Goal: Find contact information: Find contact information

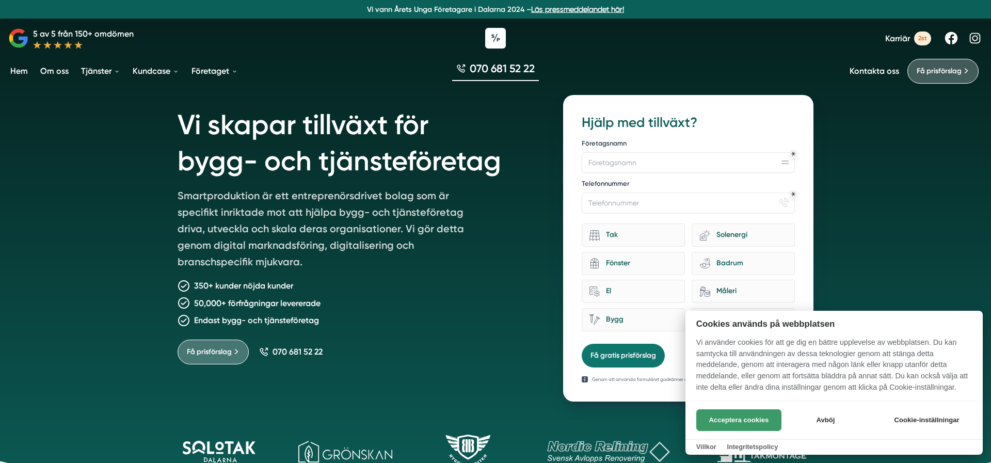
click at [748, 424] on button "Acceptera cookies" at bounding box center [738, 420] width 85 height 22
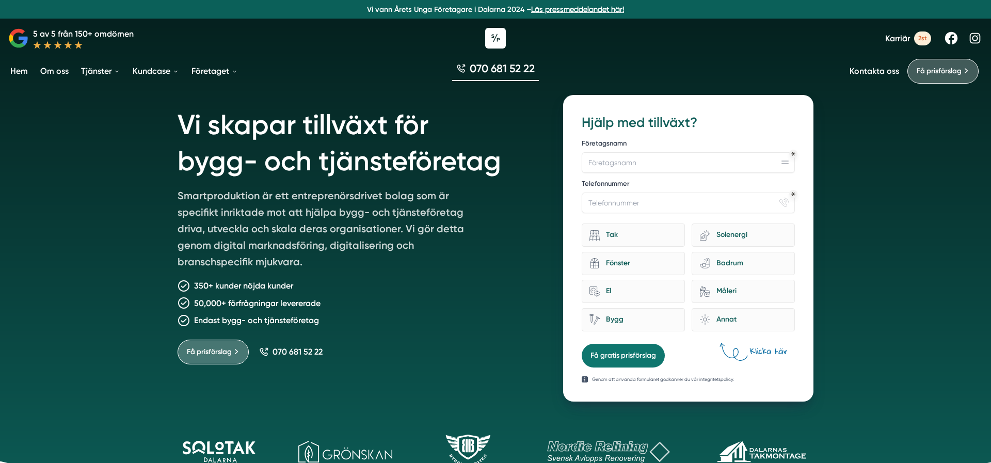
click at [886, 74] on link "Kontakta oss" at bounding box center [875, 71] width 50 height 10
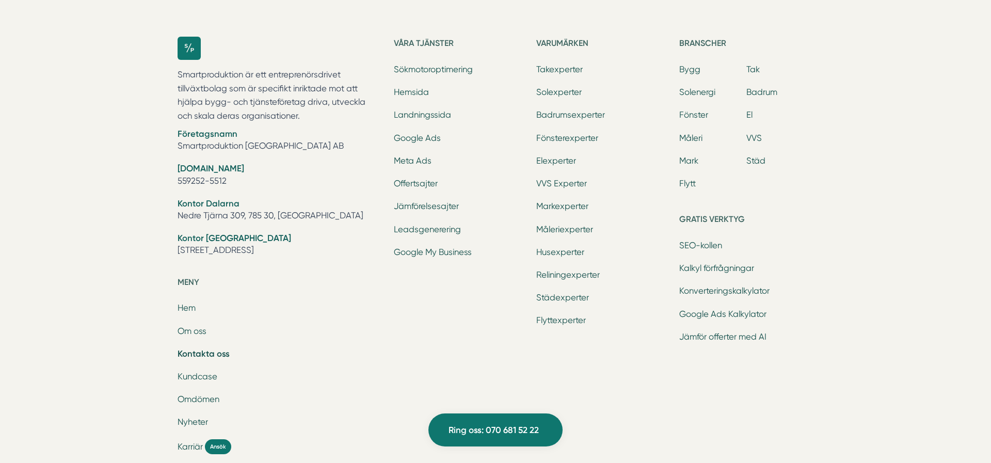
scroll to position [1359, 0]
click at [191, 326] on link "Om oss" at bounding box center [192, 331] width 29 height 10
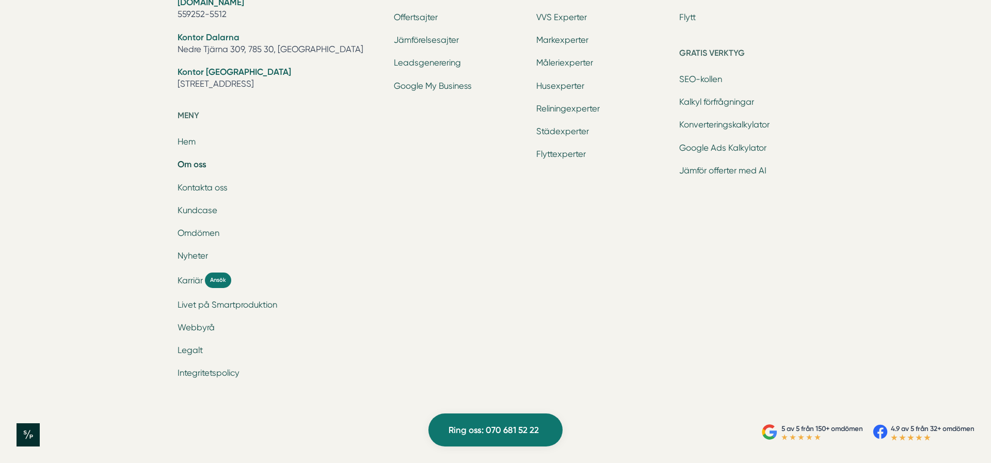
scroll to position [3551, 0]
drag, startPoint x: 207, startPoint y: 76, endPoint x: 177, endPoint y: 77, distance: 29.4
click at [177, 77] on div "Smartproduktion är ett entreprenörsdrivet tillväxtbolag som är specifikt inrikt…" at bounding box center [495, 130] width 661 height 553
copy li "559252-5512"
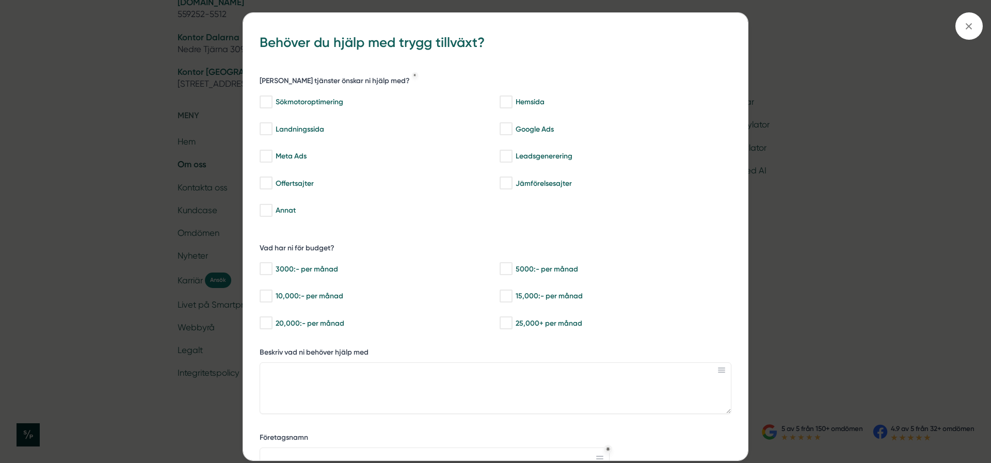
click at [818, 101] on div "bbc9b822-b2c6-488a-ab3e-9a2d59e49c7c Behöver du hjälp med trygg tillväxt? Vilka…" at bounding box center [495, 231] width 991 height 463
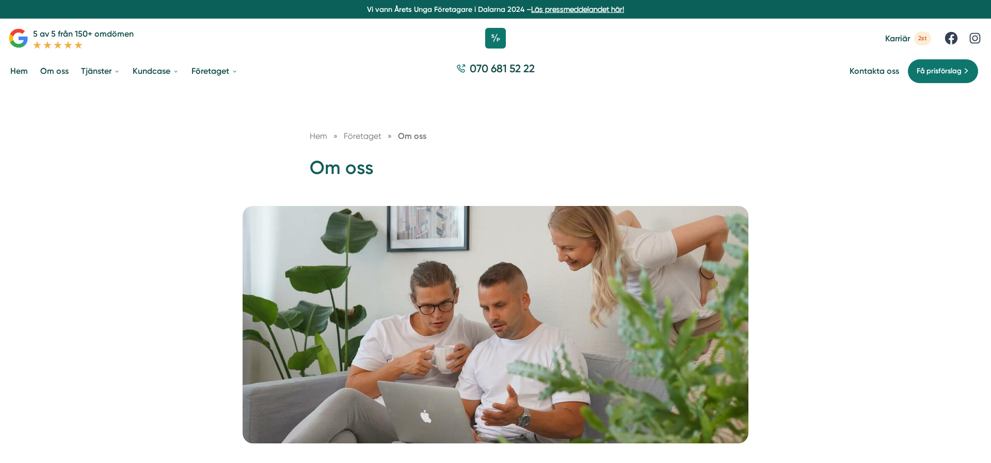
scroll to position [0, 0]
click at [15, 72] on link "Hem" at bounding box center [19, 71] width 22 height 26
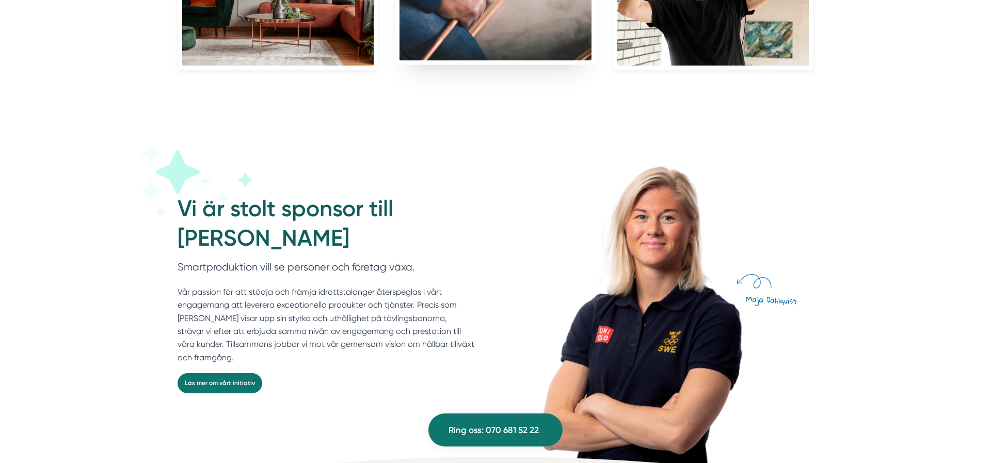
scroll to position [2758, 0]
